Goal: Information Seeking & Learning: Learn about a topic

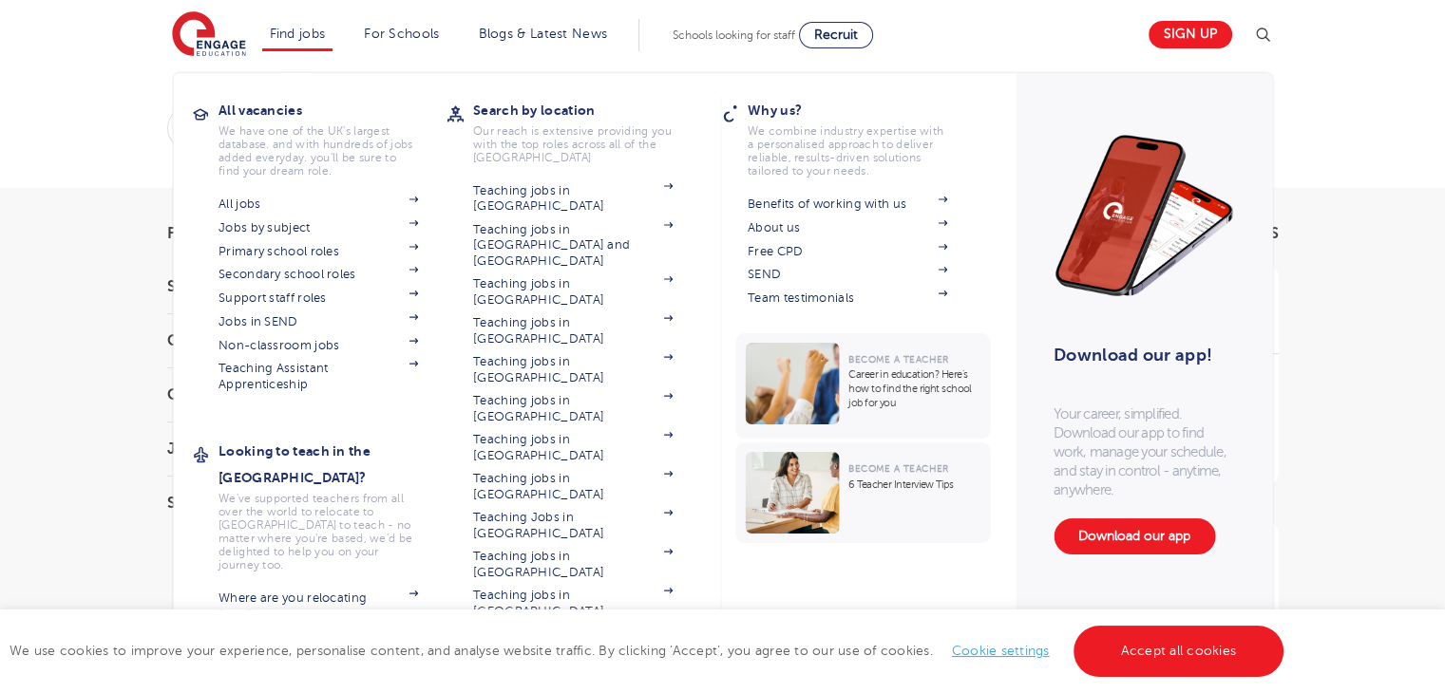
click at [342, 342] on link "Non-classroom jobs" at bounding box center [317, 345] width 199 height 15
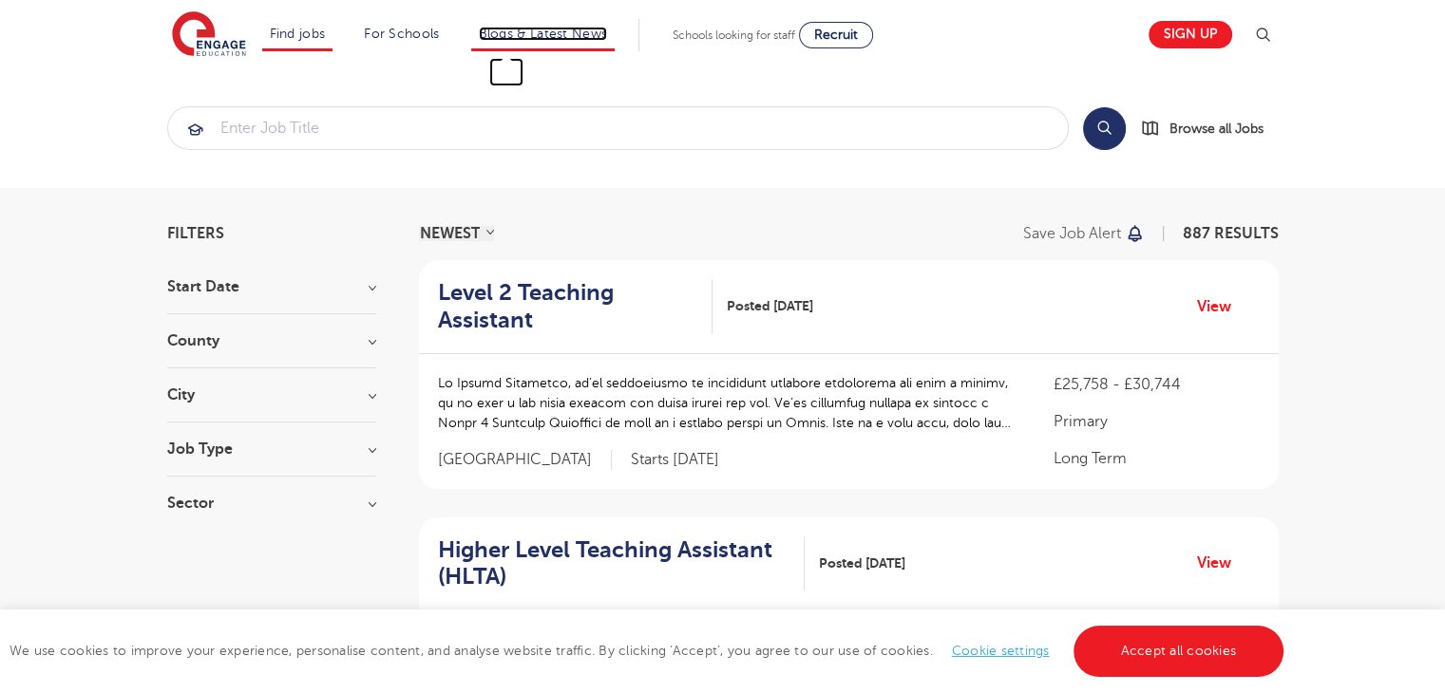
click at [506, 38] on link "Blogs & Latest News" at bounding box center [543, 34] width 129 height 14
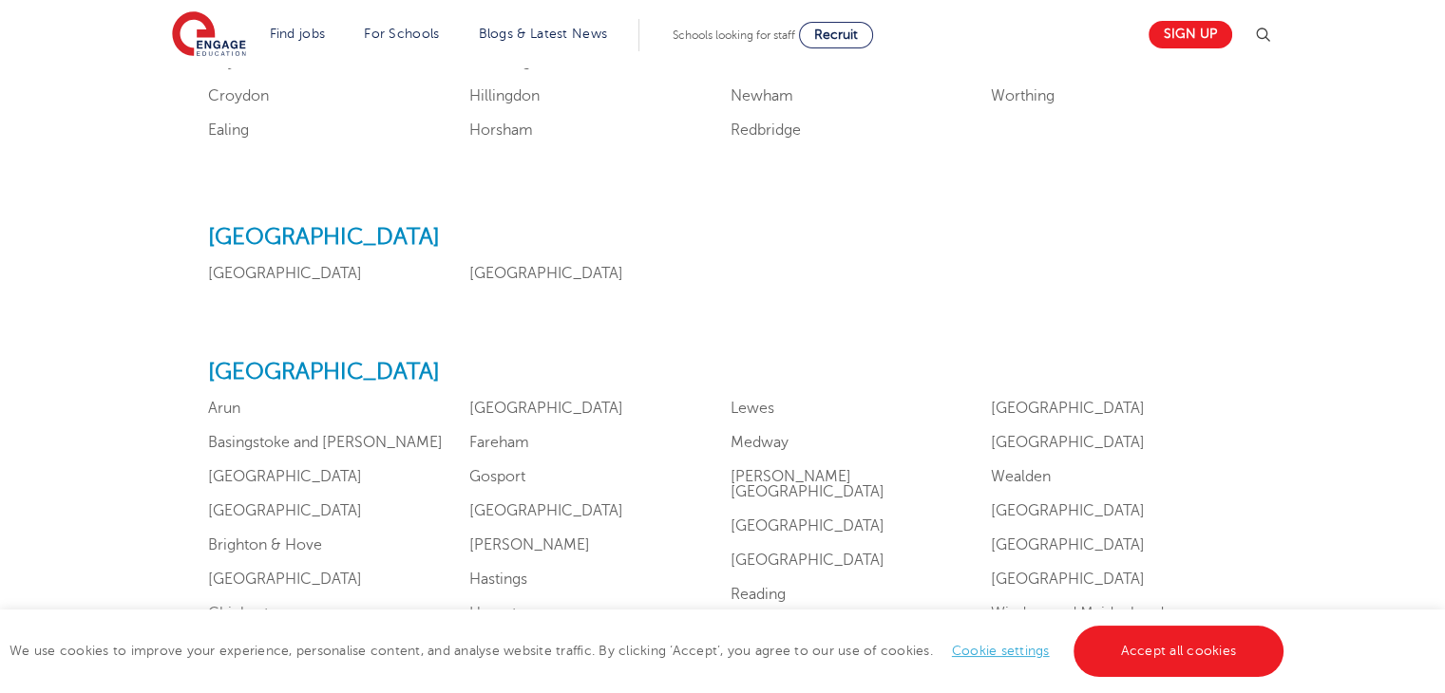
scroll to position [247, 0]
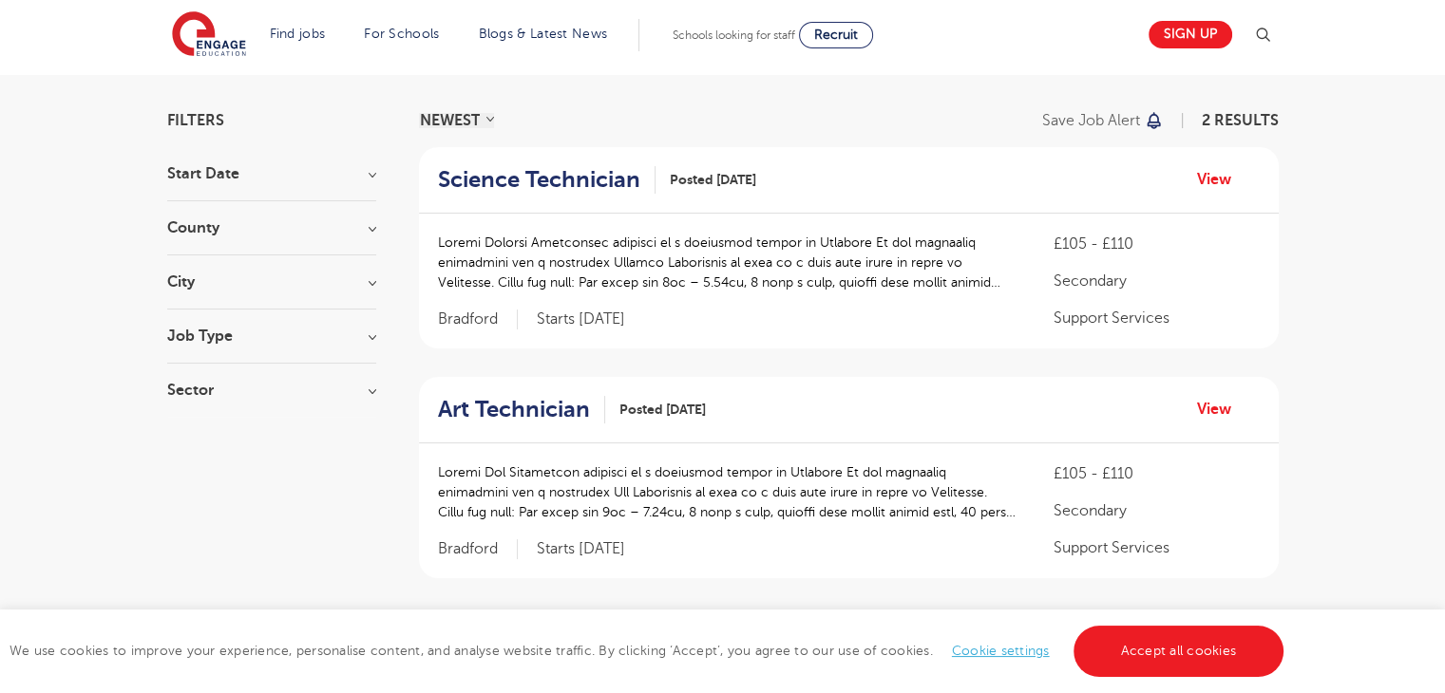
scroll to position [116, 0]
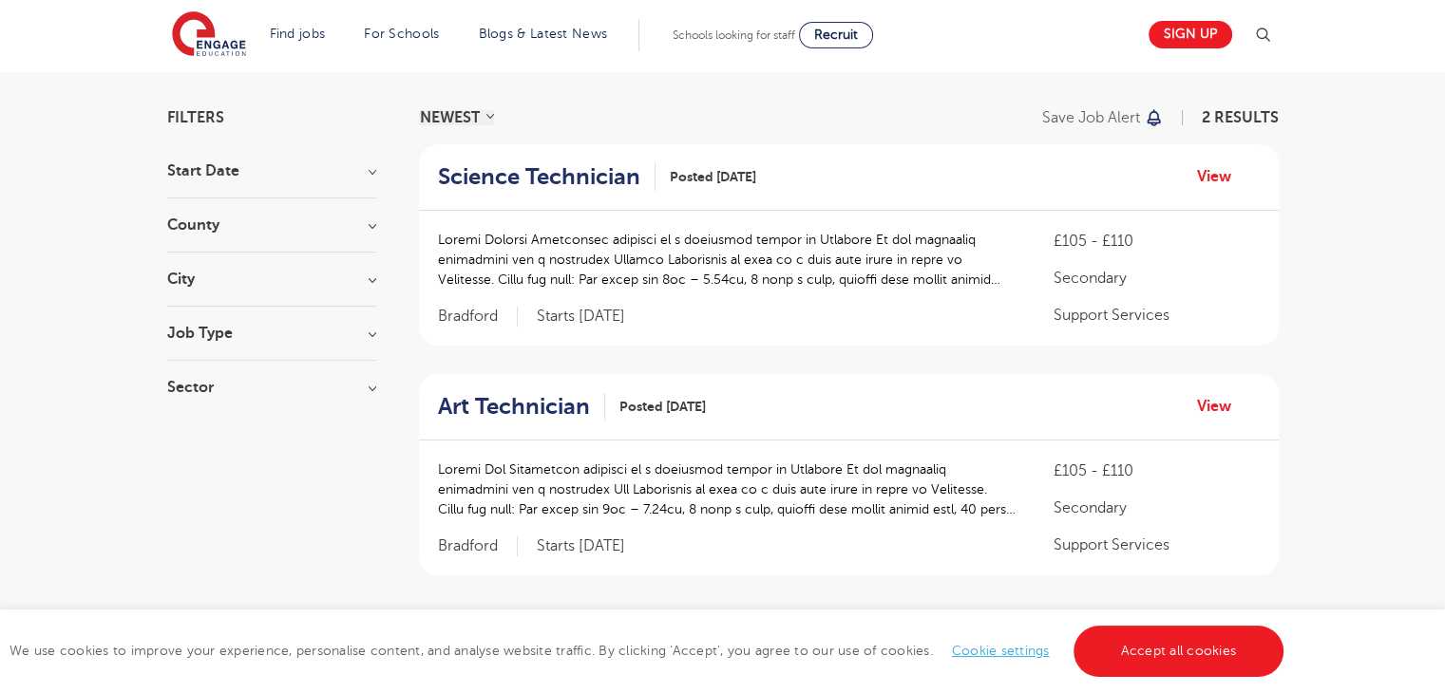
click at [235, 335] on h3 "Job Type" at bounding box center [271, 333] width 209 height 15
click at [196, 398] on label "Daily Supply 36" at bounding box center [253, 401] width 115 height 25
click at [196, 398] on input "Daily Supply 36" at bounding box center [202, 399] width 12 height 12
checkbox input "true"
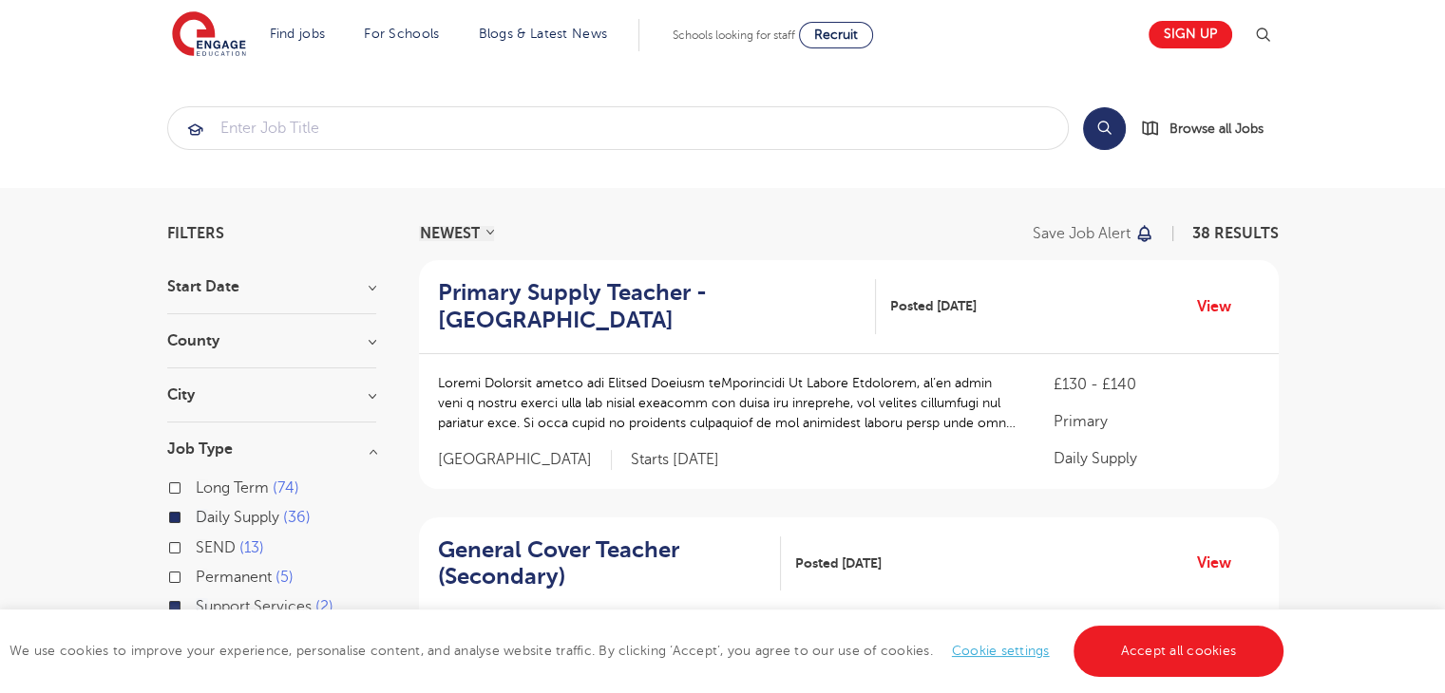
scroll to position [116, 0]
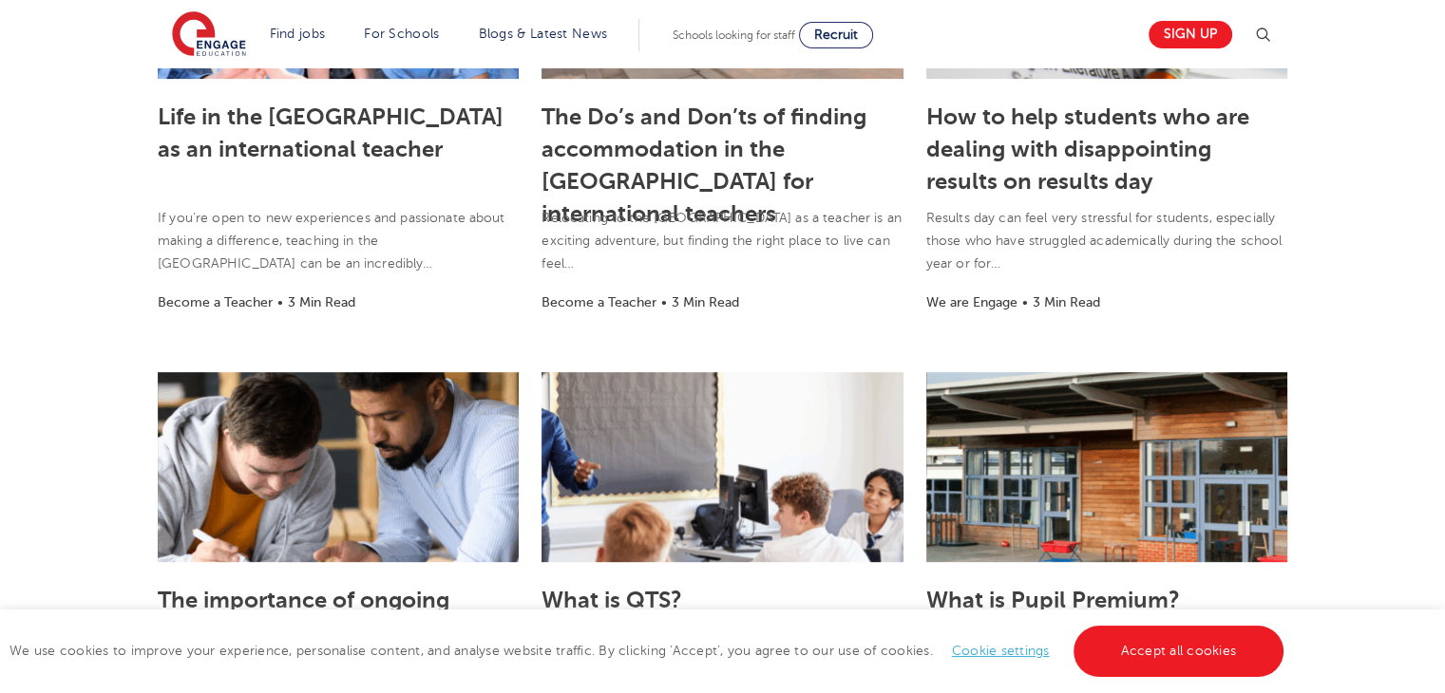
scroll to position [690, 0]
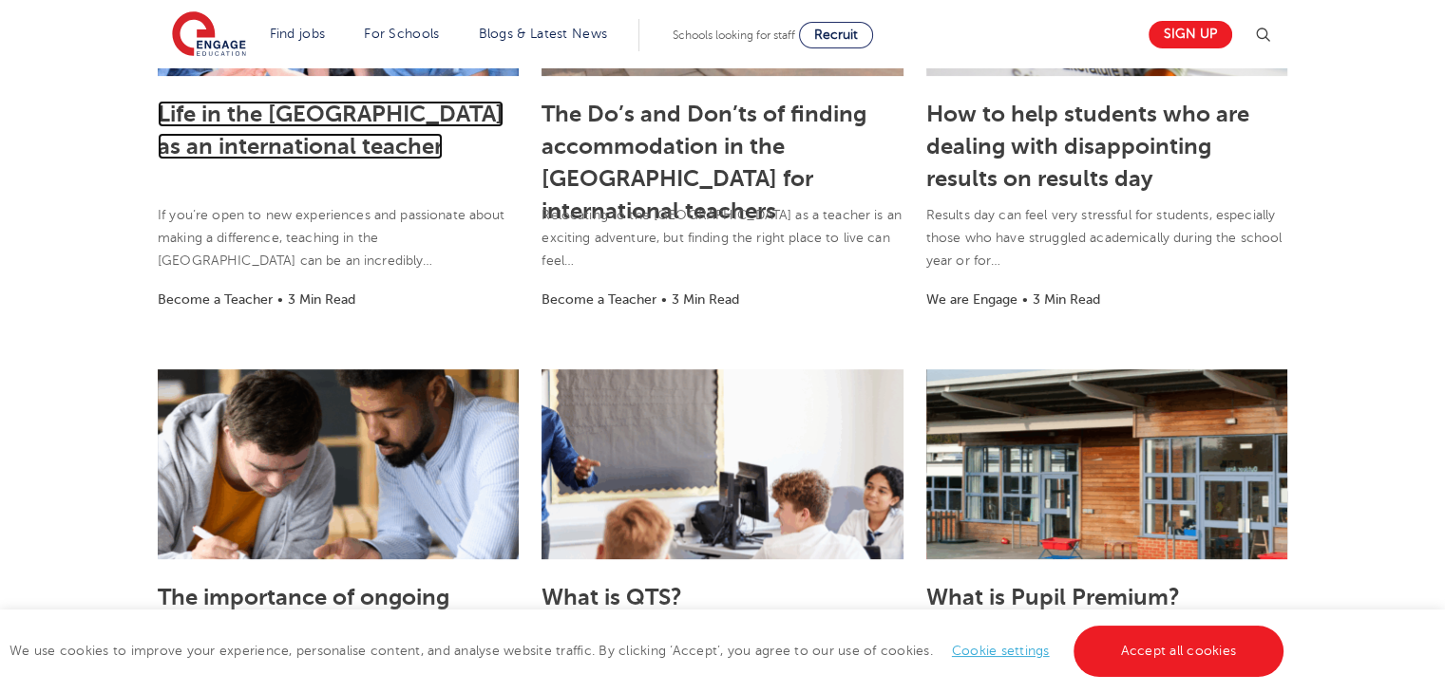
click at [372, 115] on link "Life in the UK as an international teacher" at bounding box center [331, 130] width 346 height 59
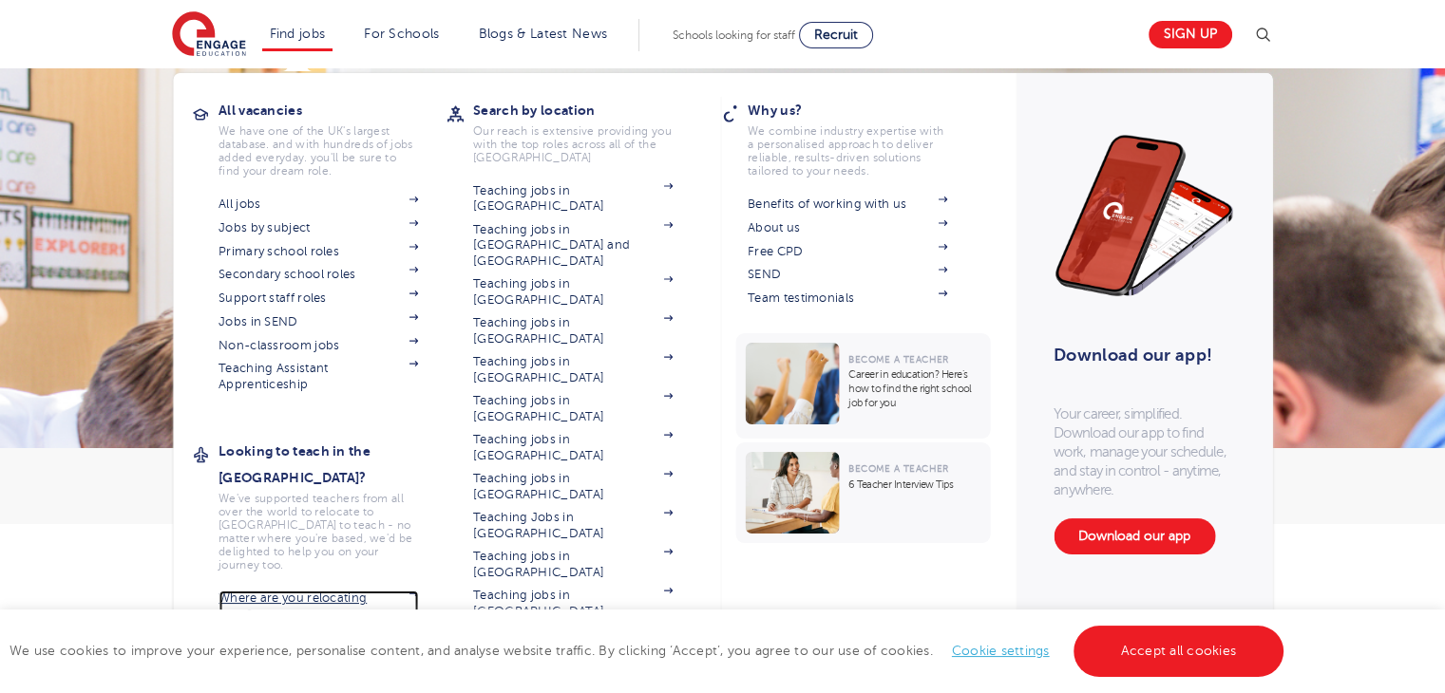
click at [331, 591] on link "Where are you relocating from?" at bounding box center [317, 606] width 199 height 31
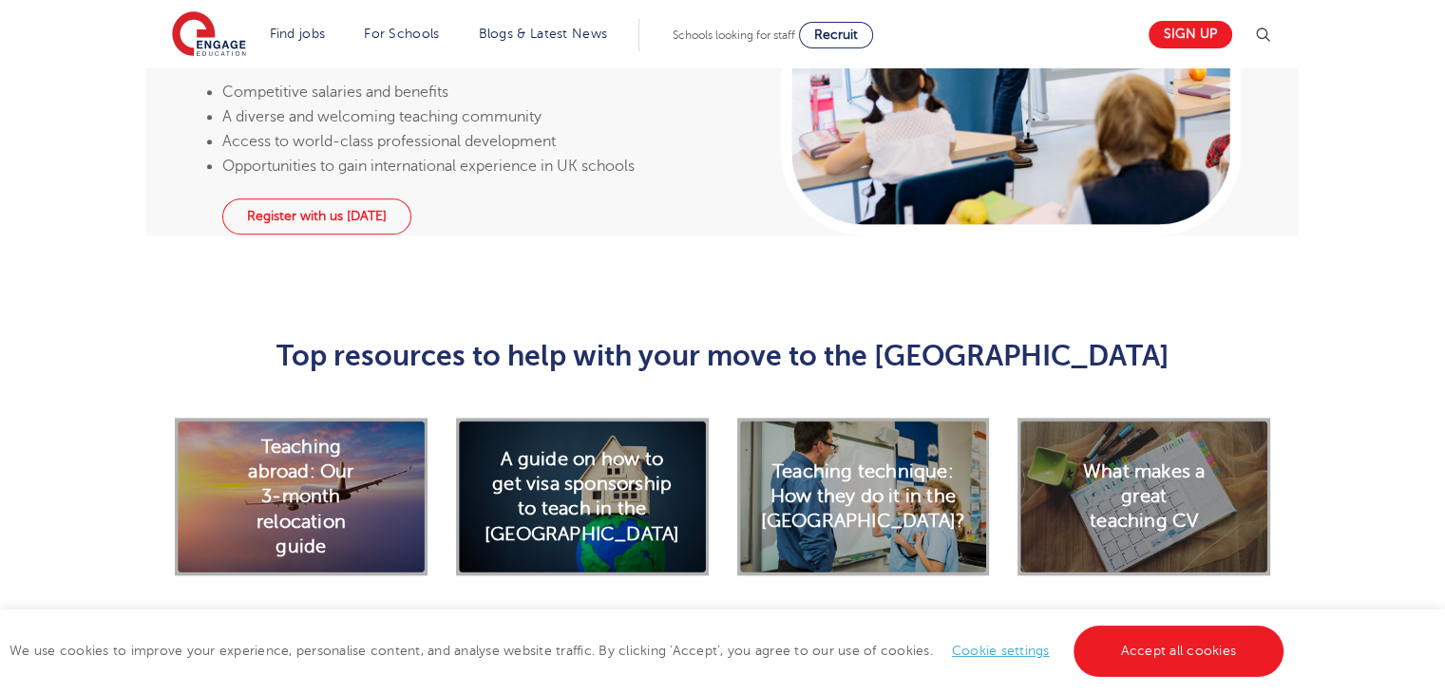
scroll to position [659, 0]
